Goal: Use online tool/utility

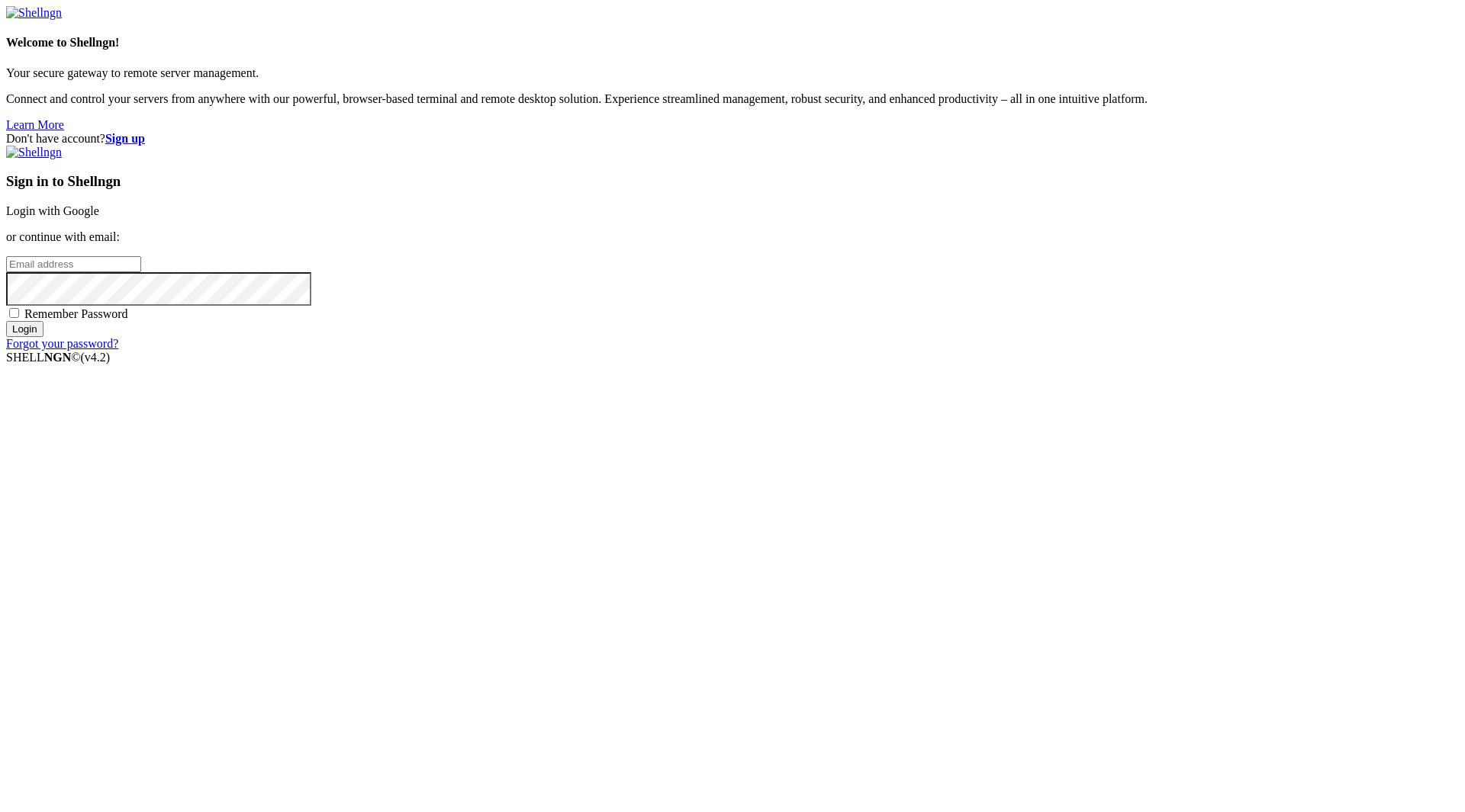
drag, startPoint x: 981, startPoint y: 326, endPoint x: 1008, endPoint y: 333, distance: 27.9
click at [99, 217] on link "Login with Google" at bounding box center [53, 211] width 93 height 13
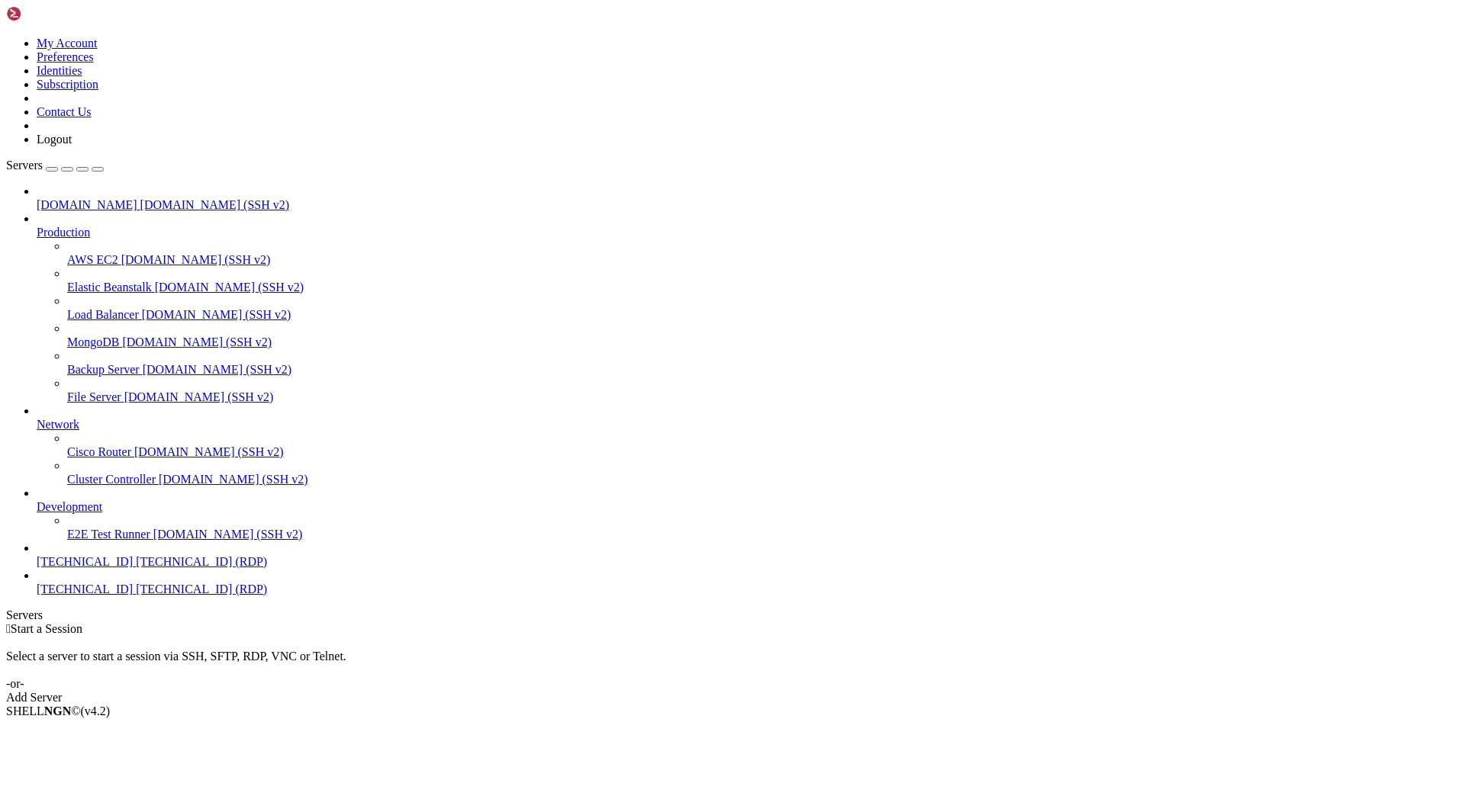
click at [103, 159] on link "Servers" at bounding box center [55, 165] width 98 height 13
click at [140, 199] on span "[DOMAIN_NAME] (SSH v2)" at bounding box center [215, 205] width 149 height 13
